Goal: Information Seeking & Learning: Find specific page/section

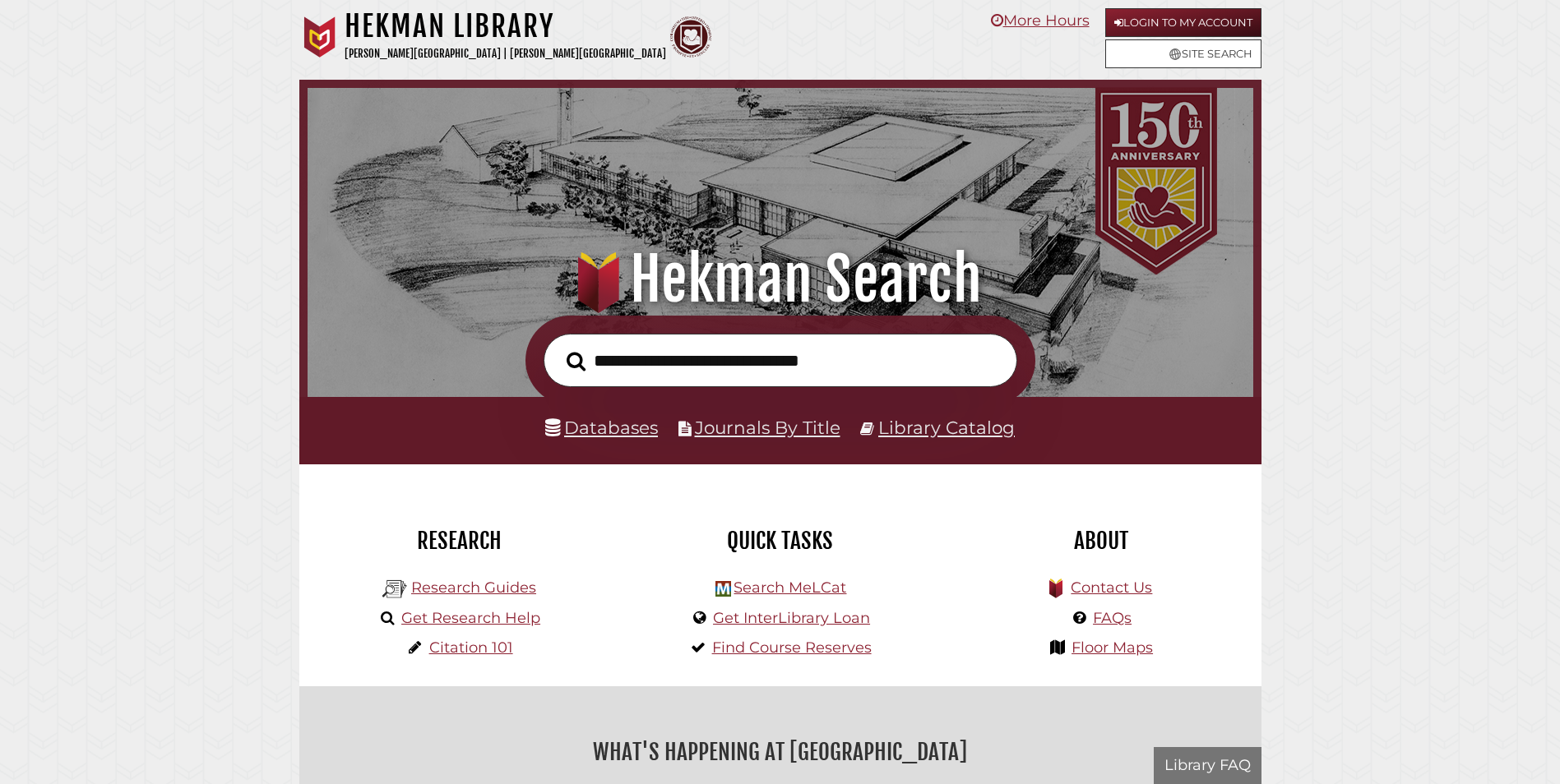
scroll to position [313, 938]
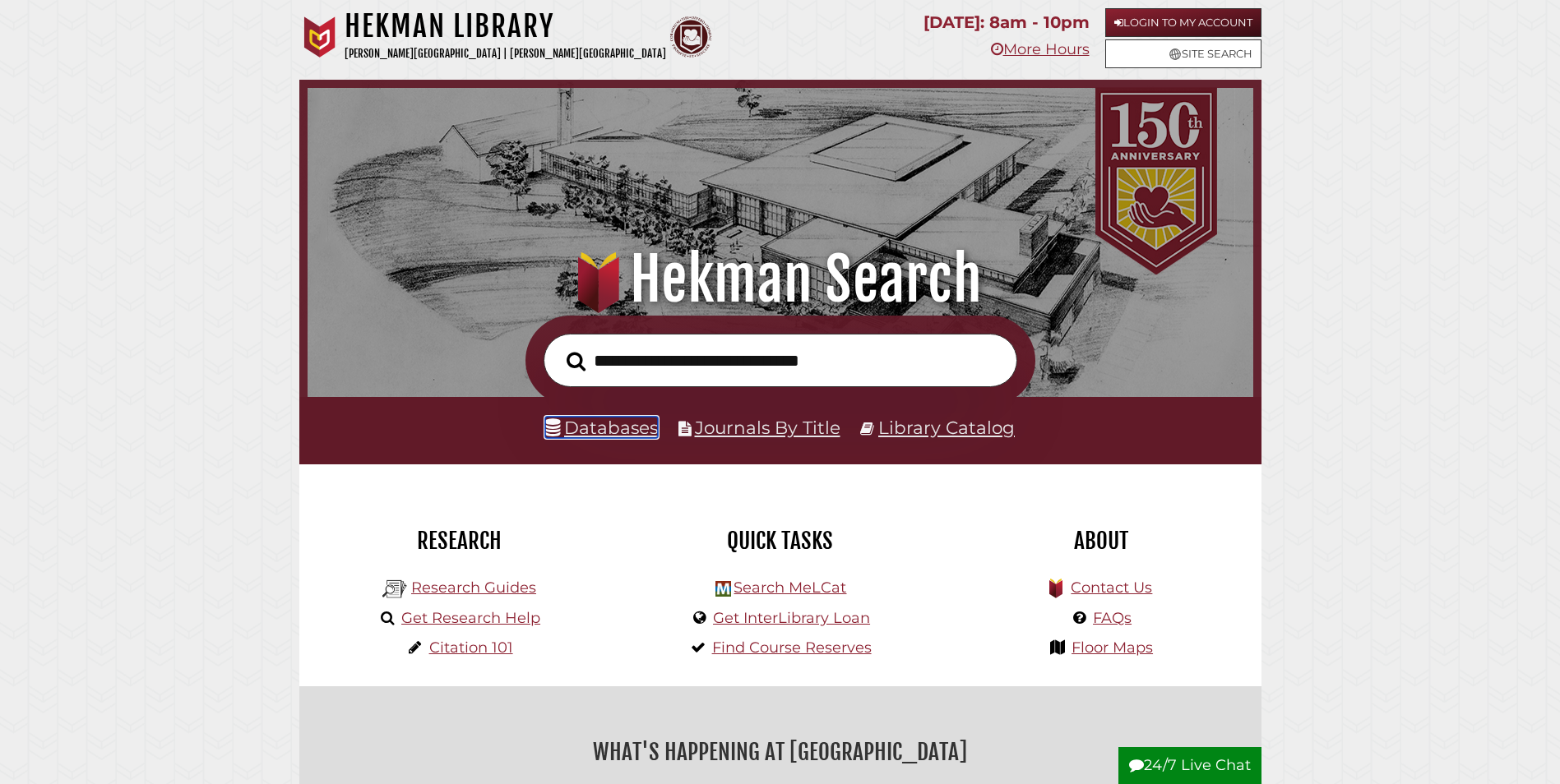
click at [645, 431] on link "Databases" at bounding box center [601, 427] width 113 height 21
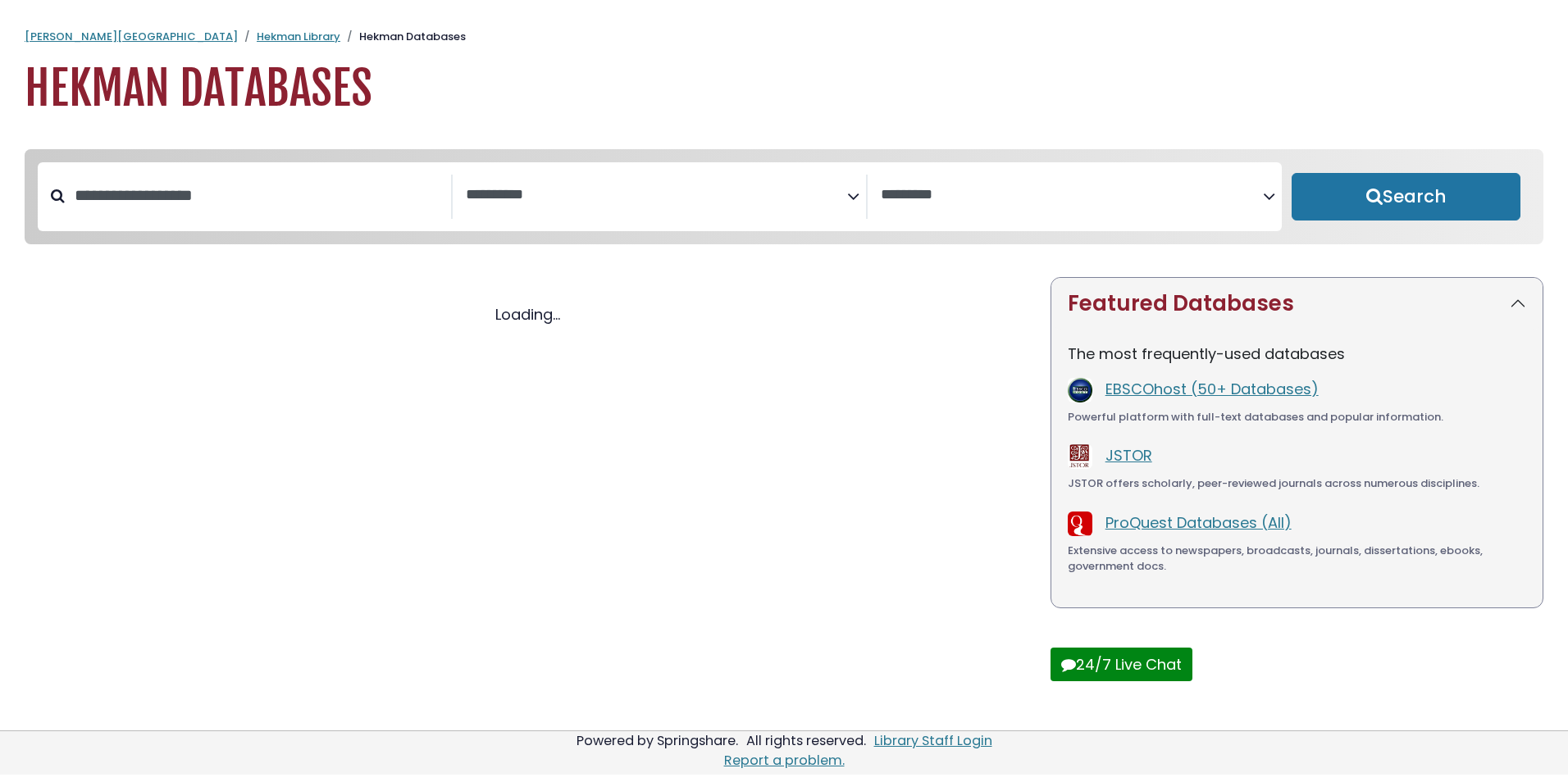
select select "Database Subject Filter"
select select "Database Vendors Filter"
select select "Database Subject Filter"
select select "Database Vendors Filter"
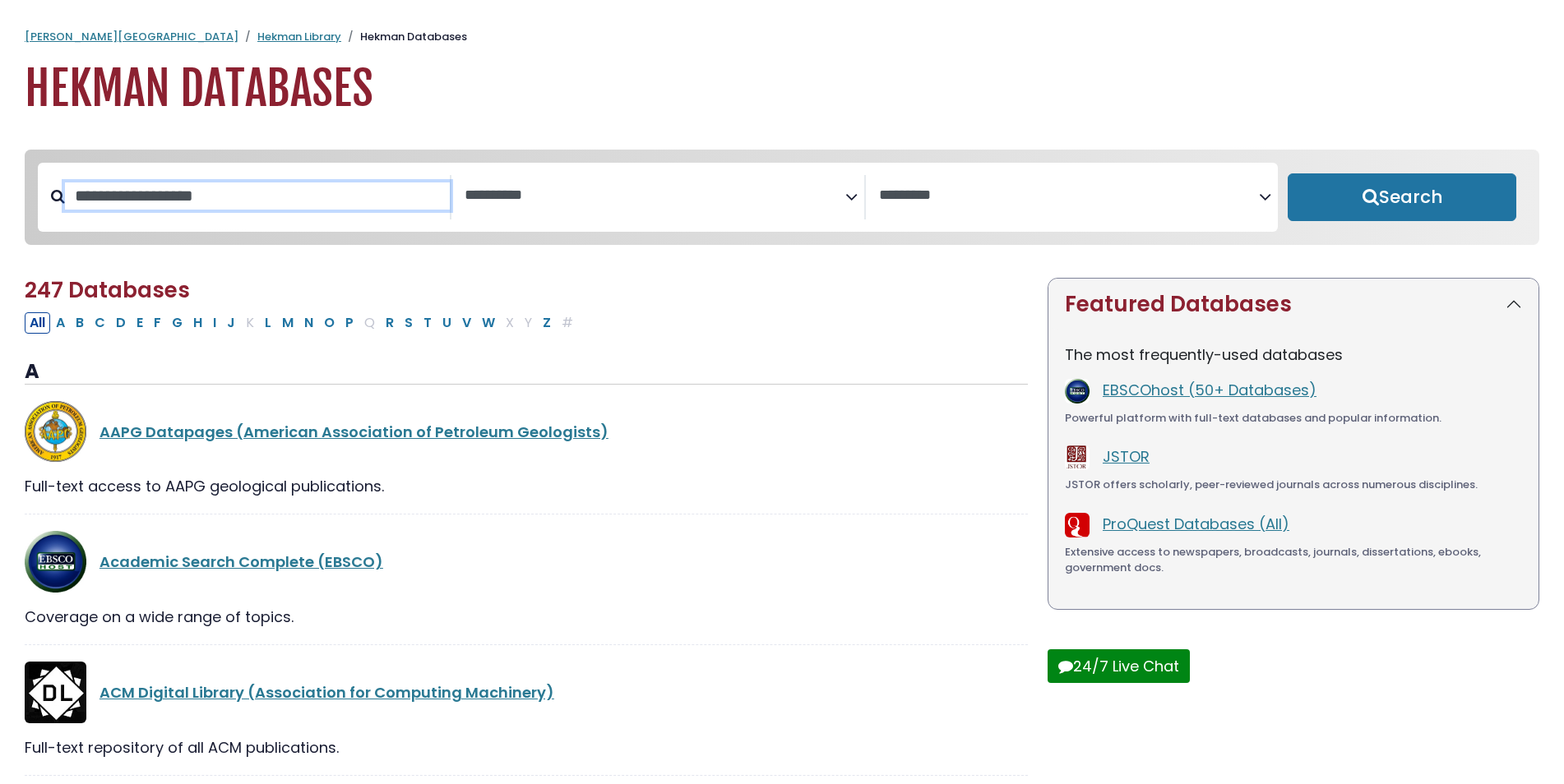
click at [281, 202] on input "Search database by title or keyword" at bounding box center [257, 196] width 385 height 28
type input "****"
click at [1288, 173] on button "Search" at bounding box center [1401, 197] width 228 height 48
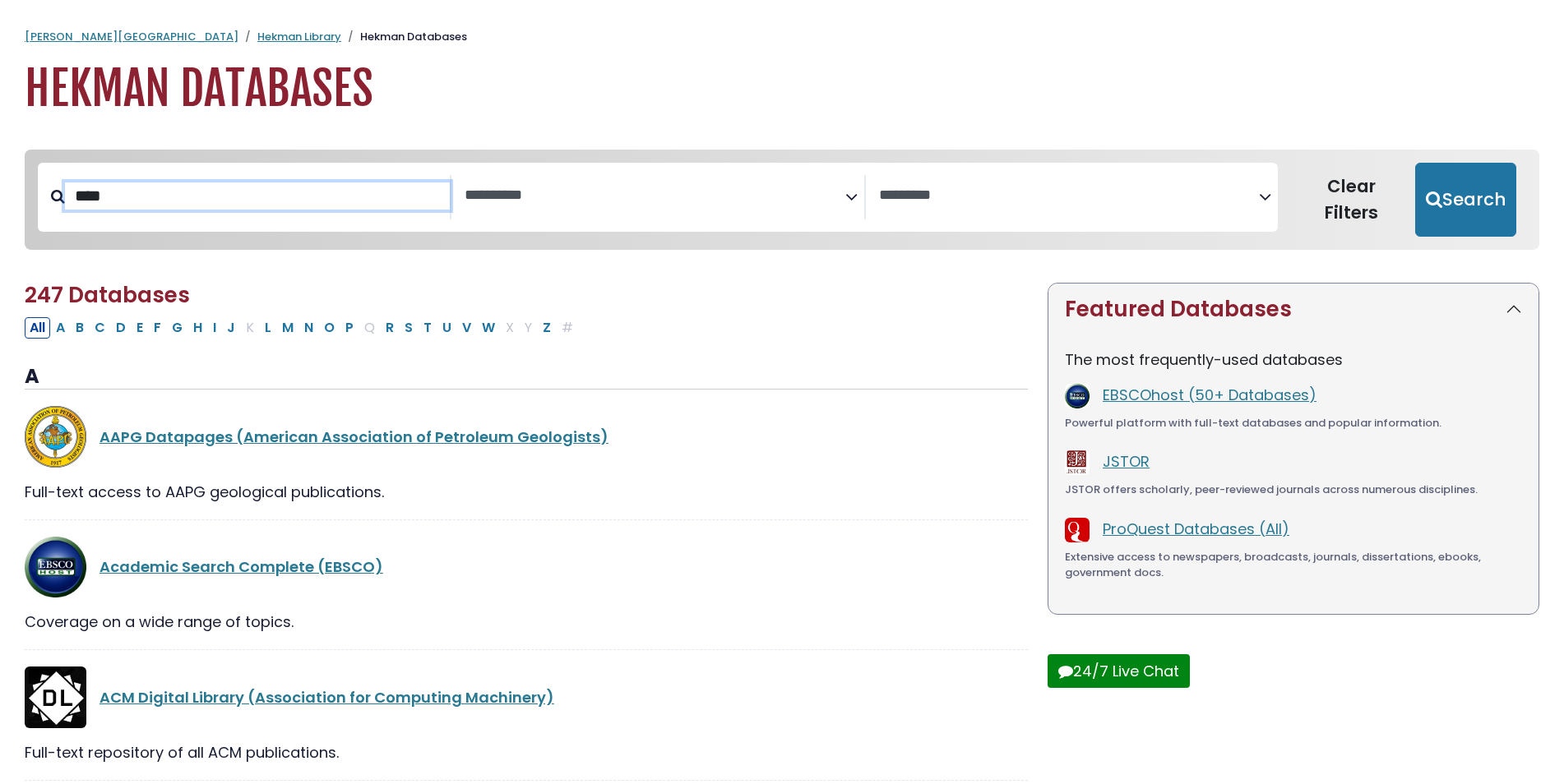
select select "Database Subject Filter"
select select "Database Vendors Filter"
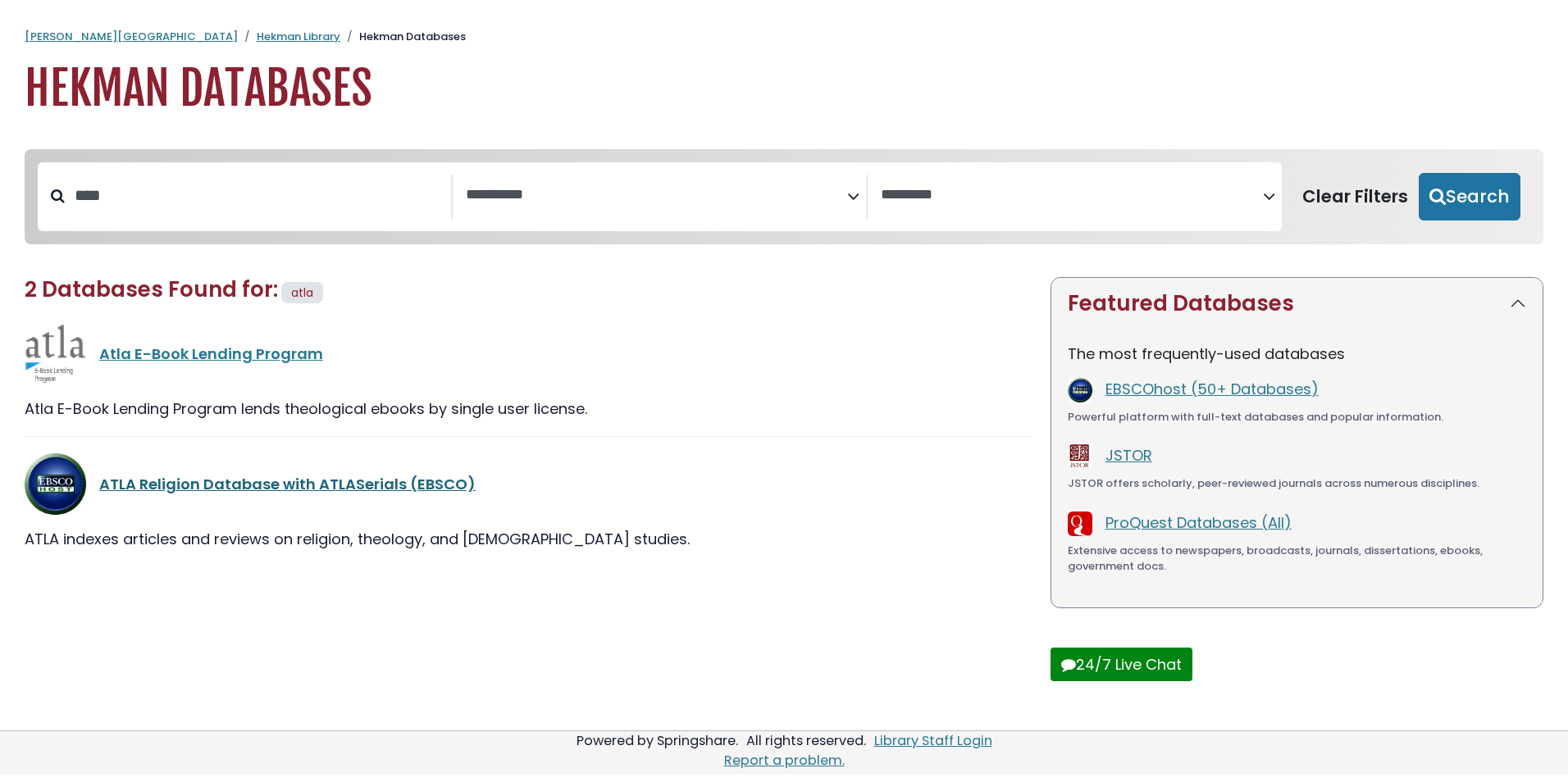
click at [263, 484] on link "ATLA Religion Database with ATLASerials (EBSCO)" at bounding box center [287, 484] width 376 height 20
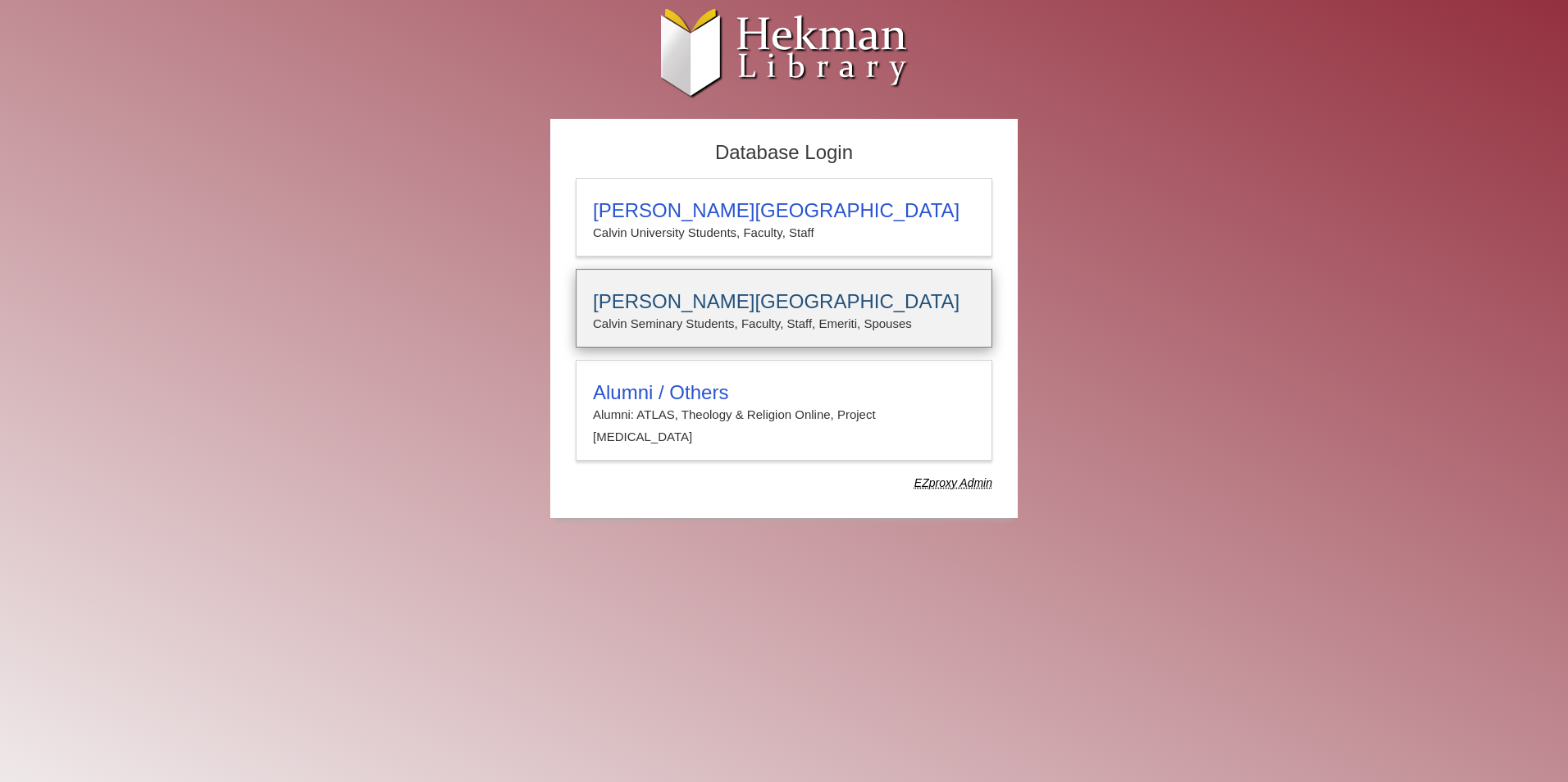
type input "**********"
click at [731, 314] on p "Calvin Seminary Students, Faculty, Staff, Emeriti, Spouses" at bounding box center [783, 324] width 382 height 21
